Goal: Task Accomplishment & Management: Manage account settings

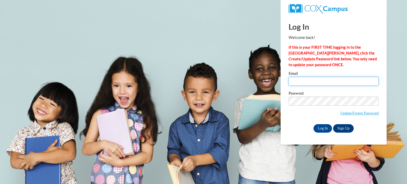
click at [315, 80] on input "Email" at bounding box center [333, 81] width 90 height 9
click at [312, 82] on input "Email" at bounding box center [333, 81] width 90 height 9
type input "arthip@pdx.edu"
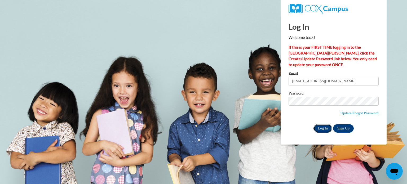
click at [321, 127] on input "Log In" at bounding box center [322, 128] width 19 height 8
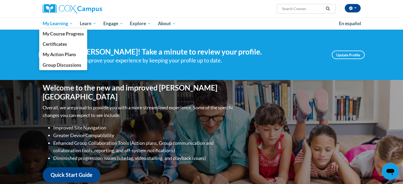
click at [52, 28] on link "My Learning" at bounding box center [57, 23] width 37 height 12
click at [53, 36] on span "My Course Progress" at bounding box center [62, 34] width 41 height 6
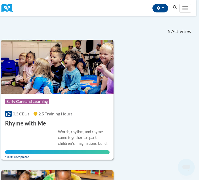
scroll to position [0, 3]
